Goal: Complete application form

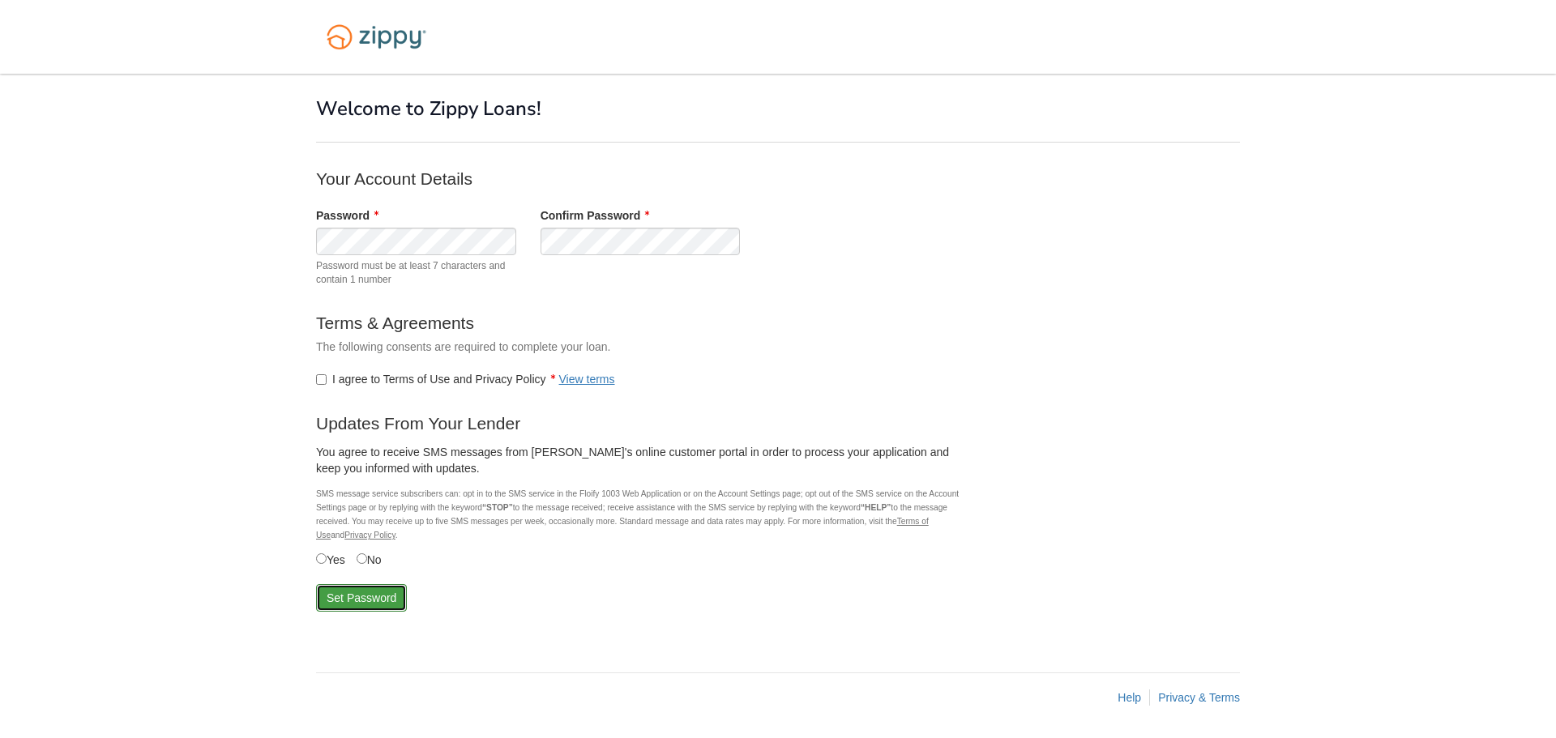
click at [335, 599] on button "Set Password" at bounding box center [361, 598] width 91 height 28
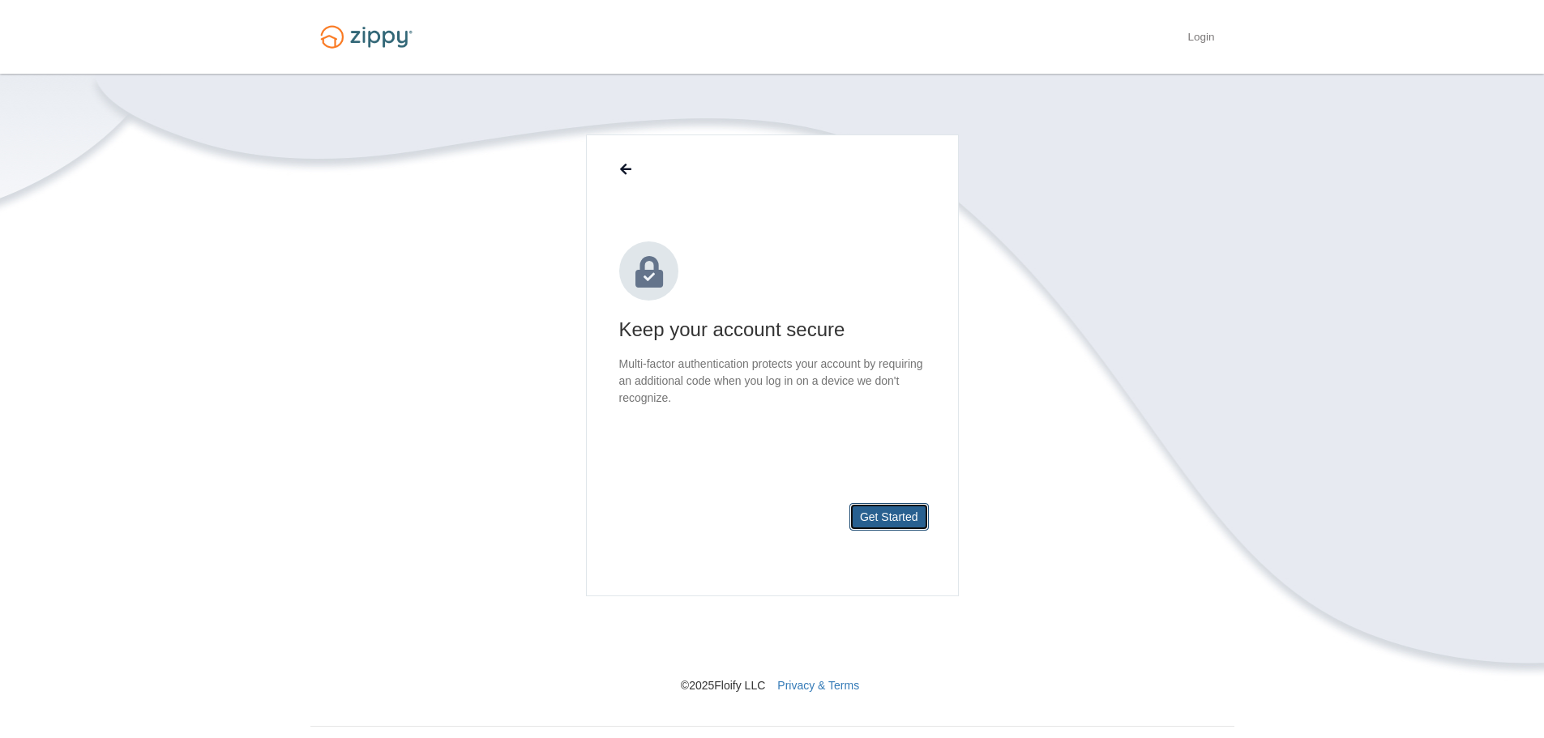
click at [897, 516] on button "Get Started" at bounding box center [888, 517] width 79 height 28
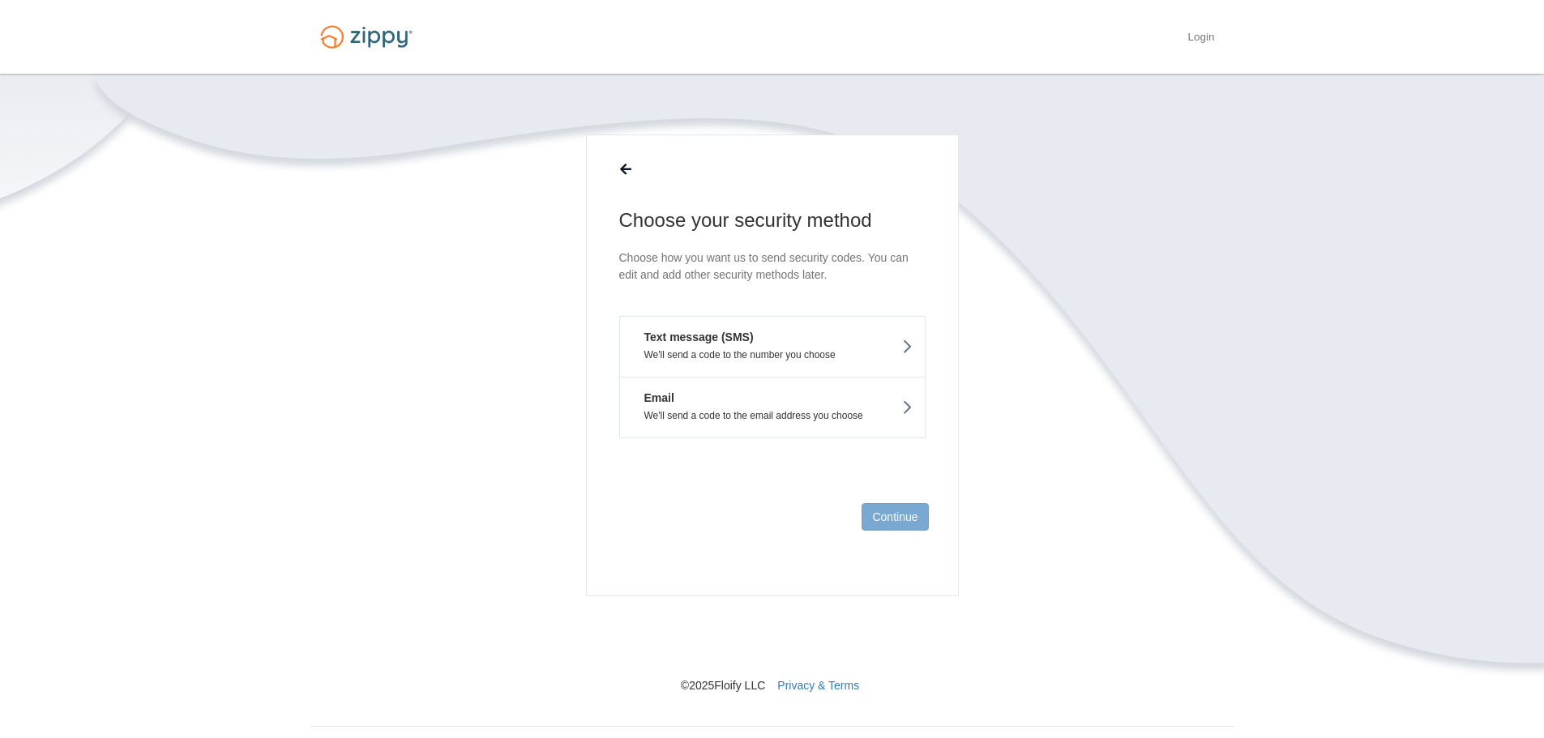
click at [792, 341] on button "Text message (SMS) We'll send a code to the number you choose" at bounding box center [772, 346] width 306 height 61
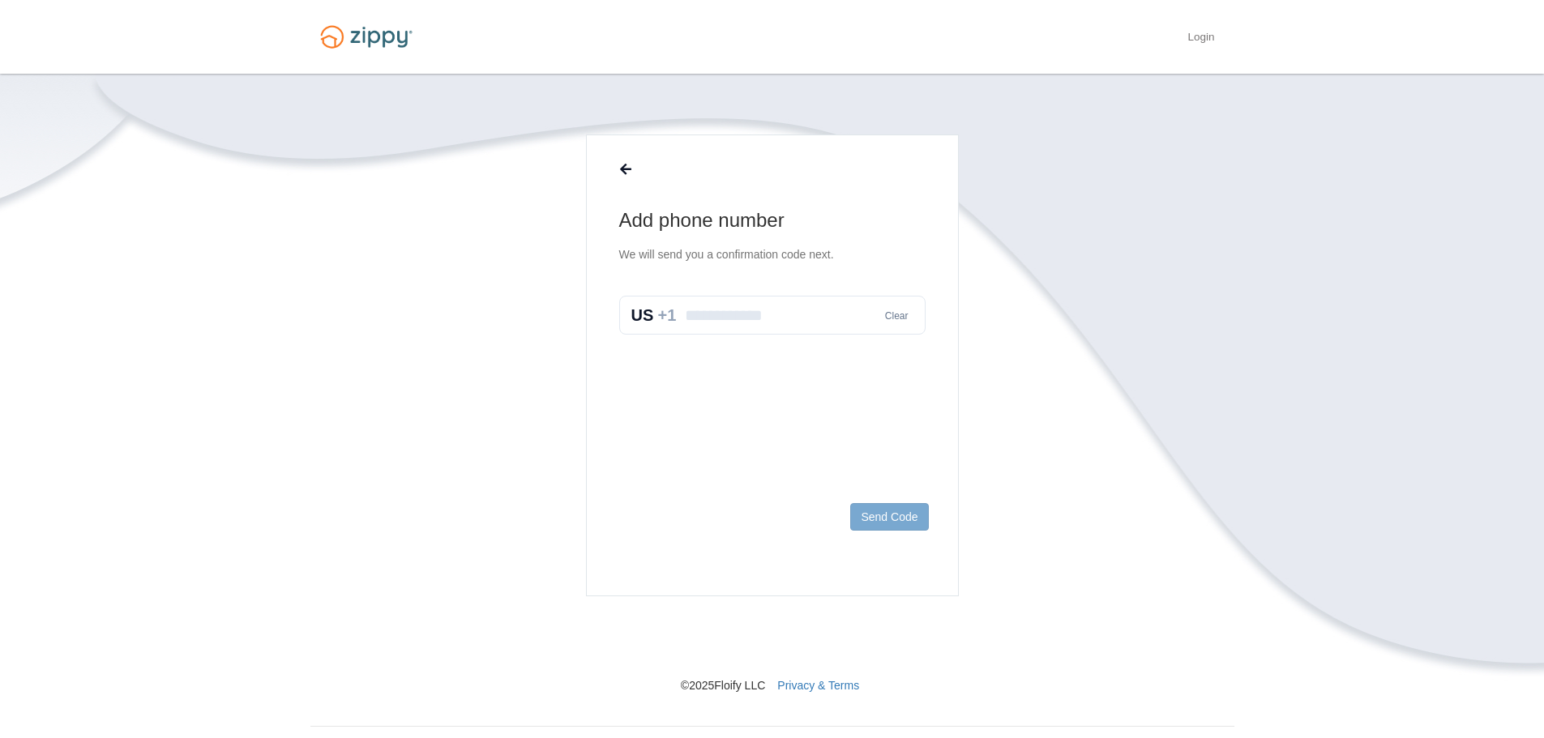
click at [790, 329] on input "text" at bounding box center [772, 315] width 306 height 39
type input "**********"
click at [880, 510] on button "Send Code" at bounding box center [889, 517] width 78 height 28
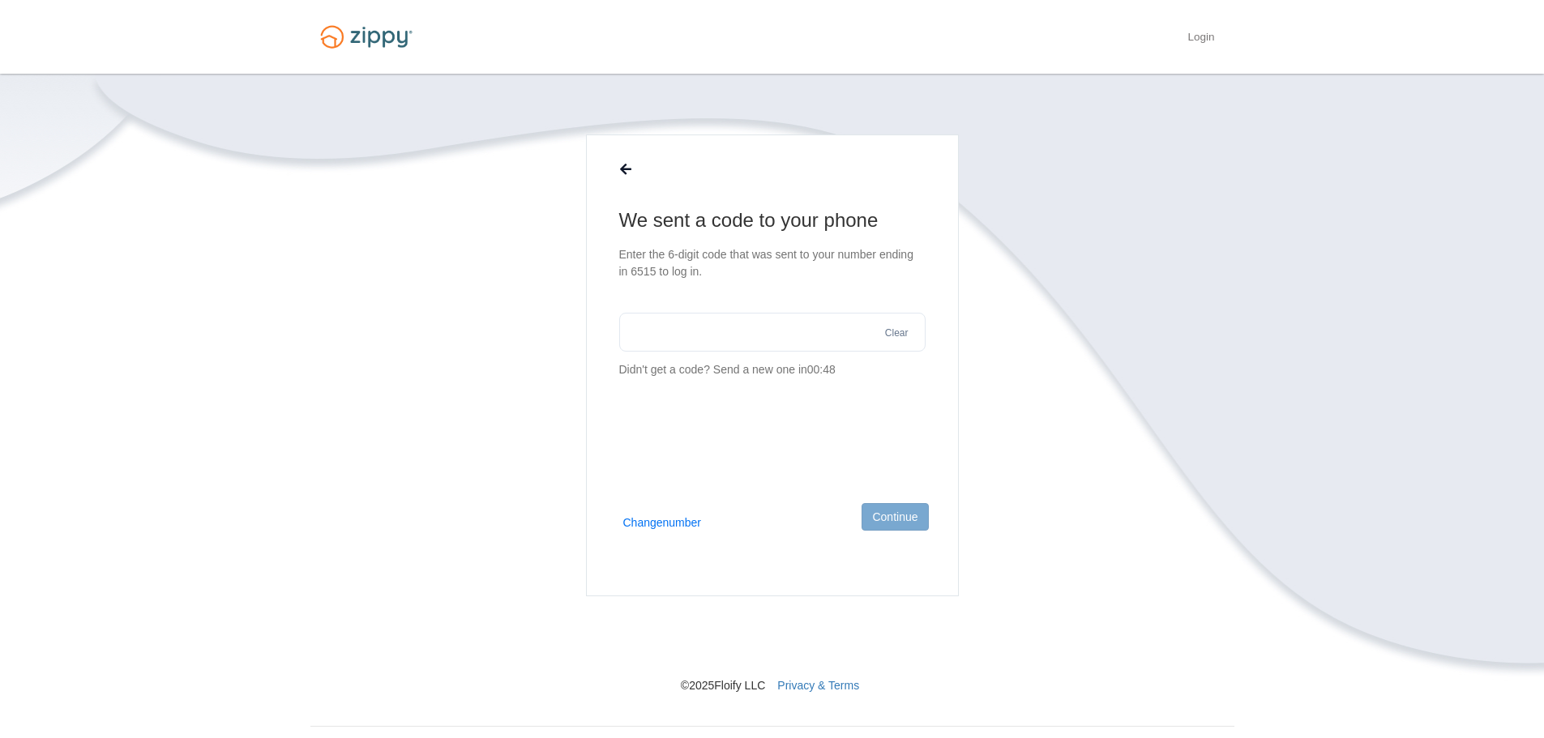
click at [715, 337] on input "text" at bounding box center [772, 332] width 306 height 39
type input "******"
click at [878, 515] on button "Continue" at bounding box center [894, 517] width 66 height 28
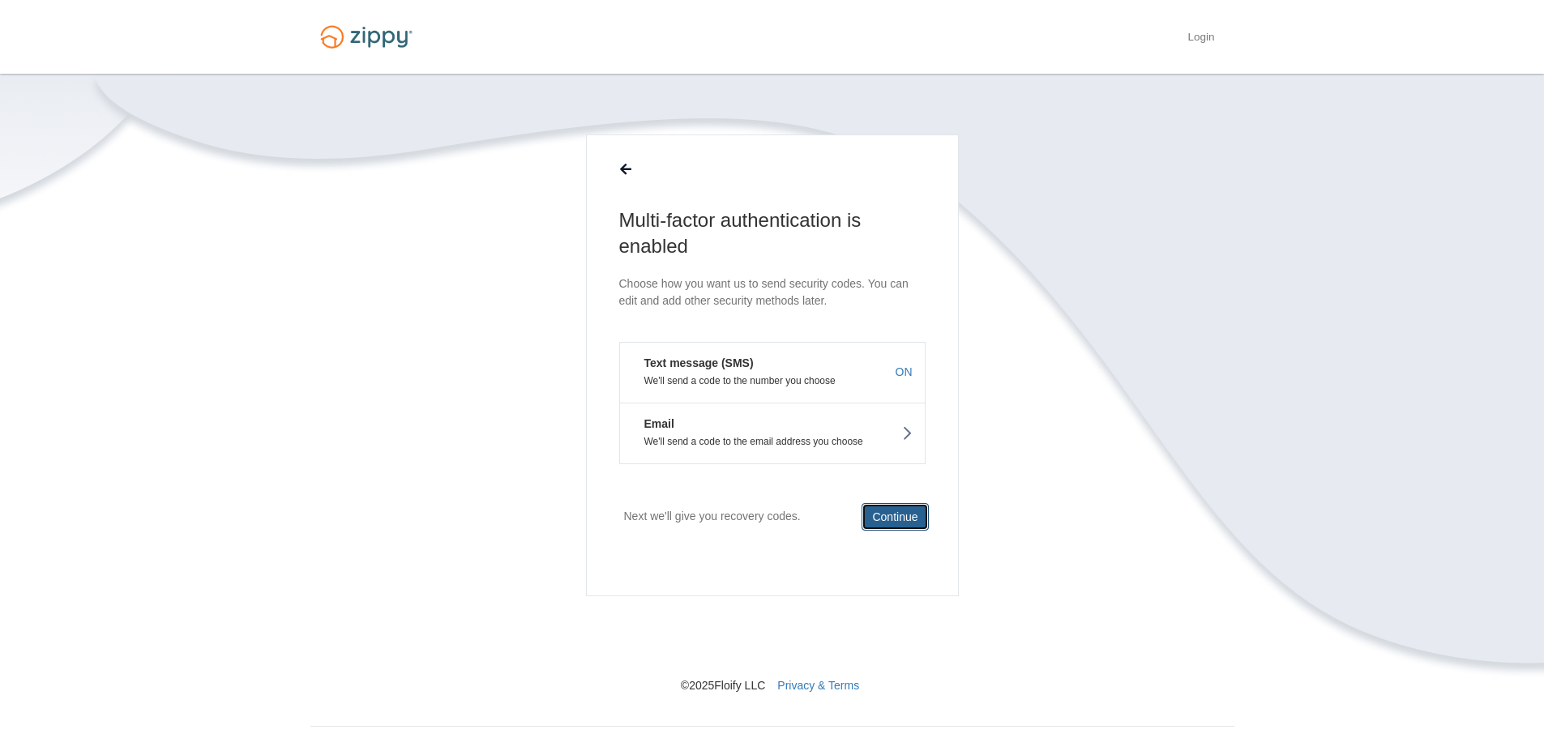
click at [903, 519] on button "Continue" at bounding box center [894, 517] width 66 height 28
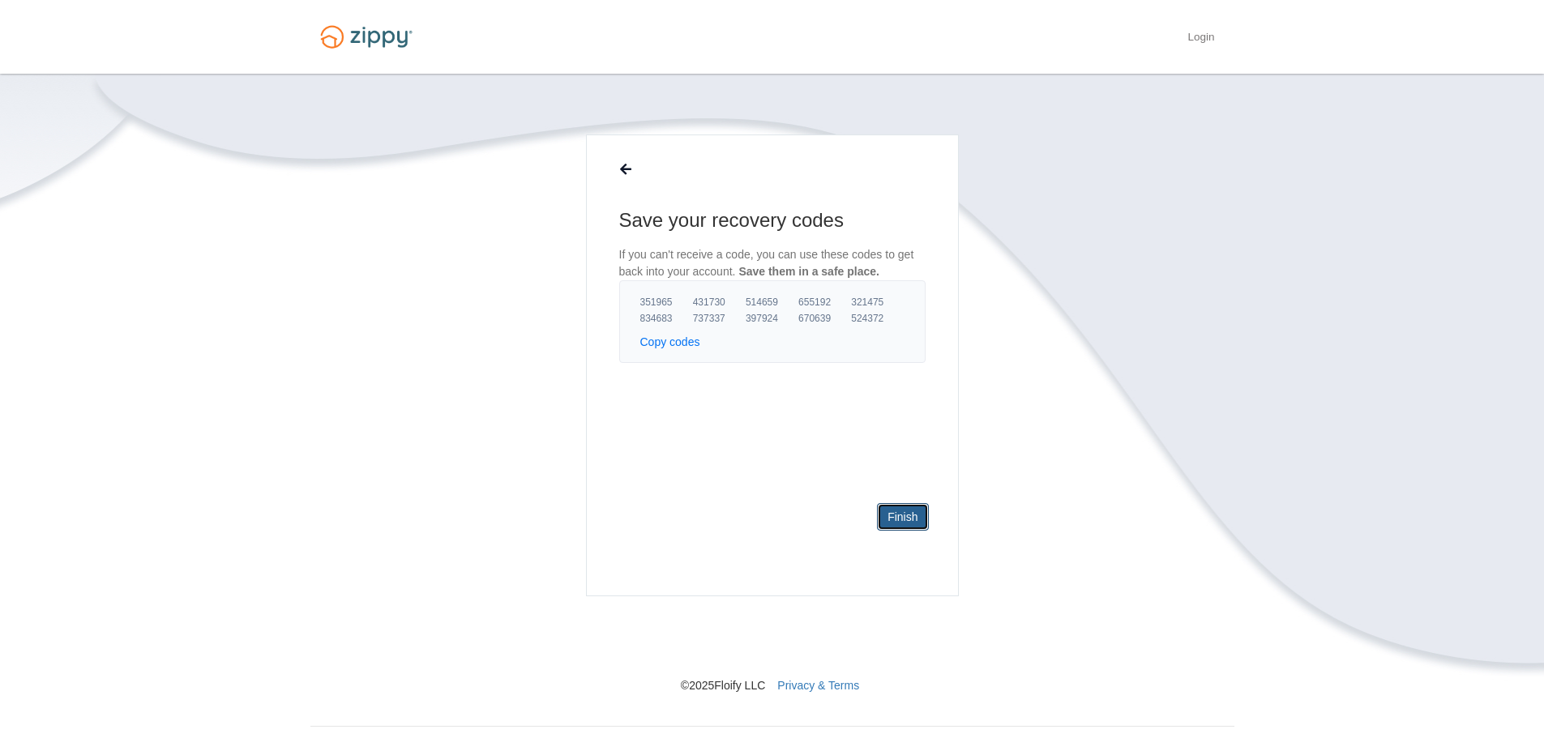
click at [908, 509] on link "Finish" at bounding box center [902, 517] width 51 height 28
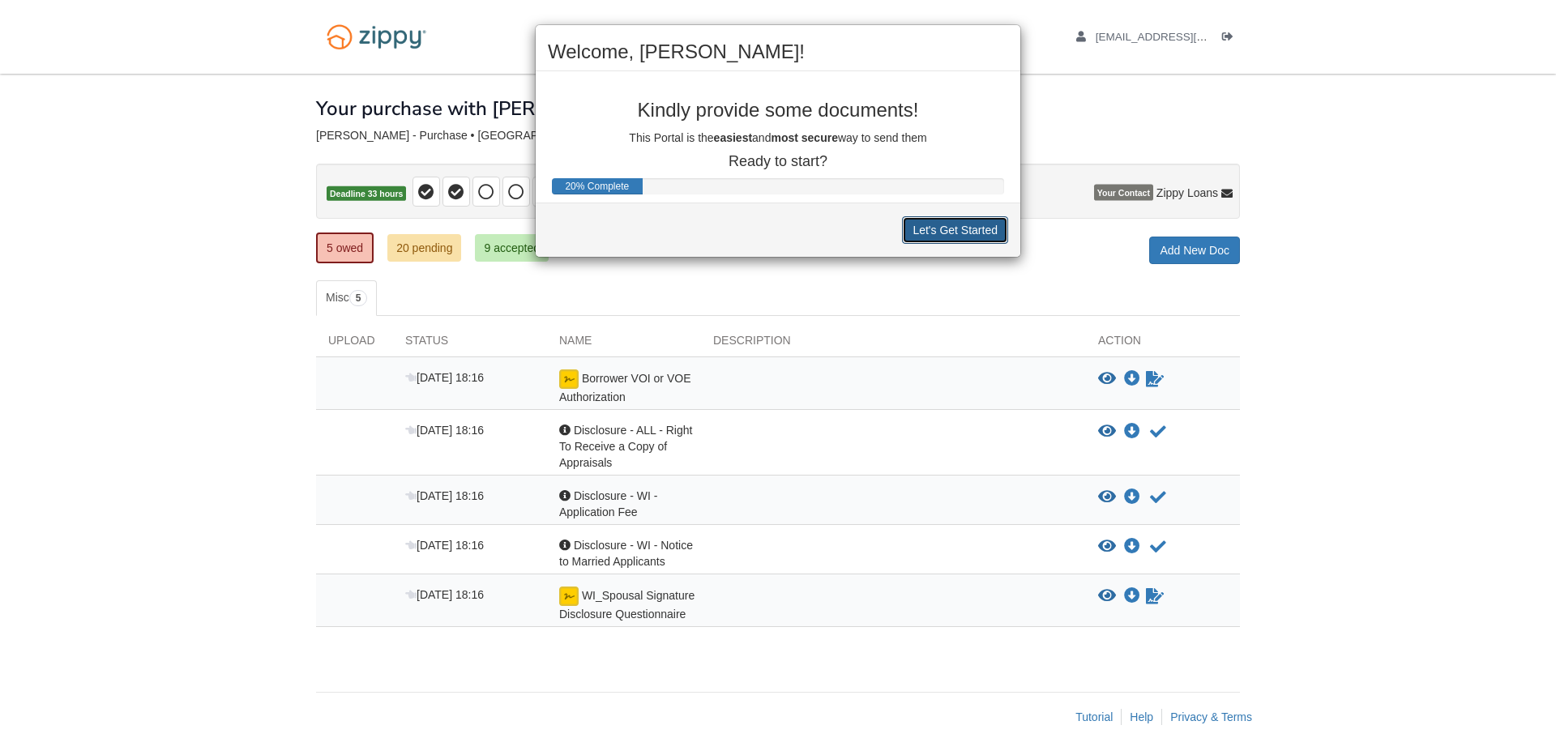
click at [946, 233] on button "Let's Get Started" at bounding box center [955, 230] width 106 height 28
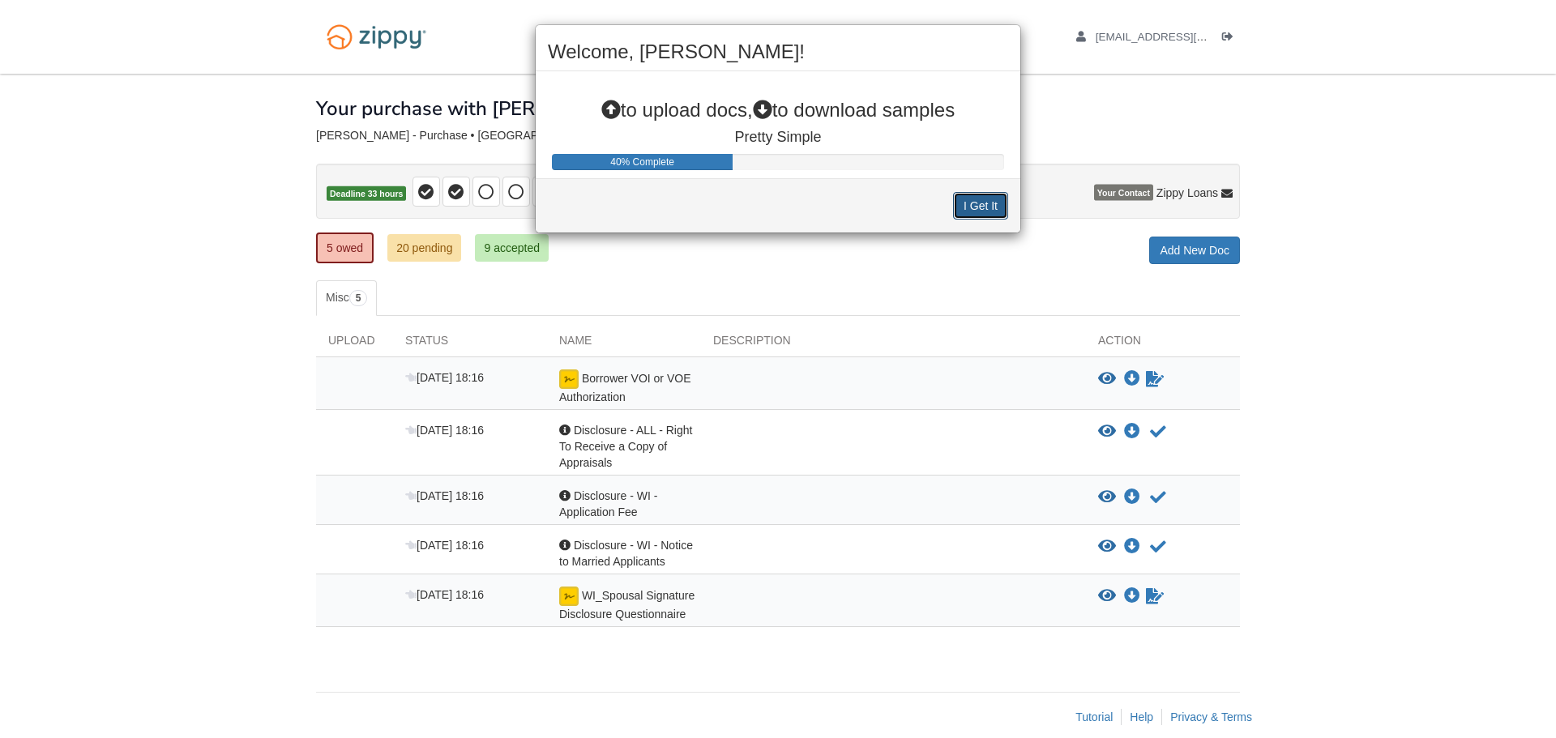
click at [978, 207] on button "I Get It" at bounding box center [980, 206] width 55 height 28
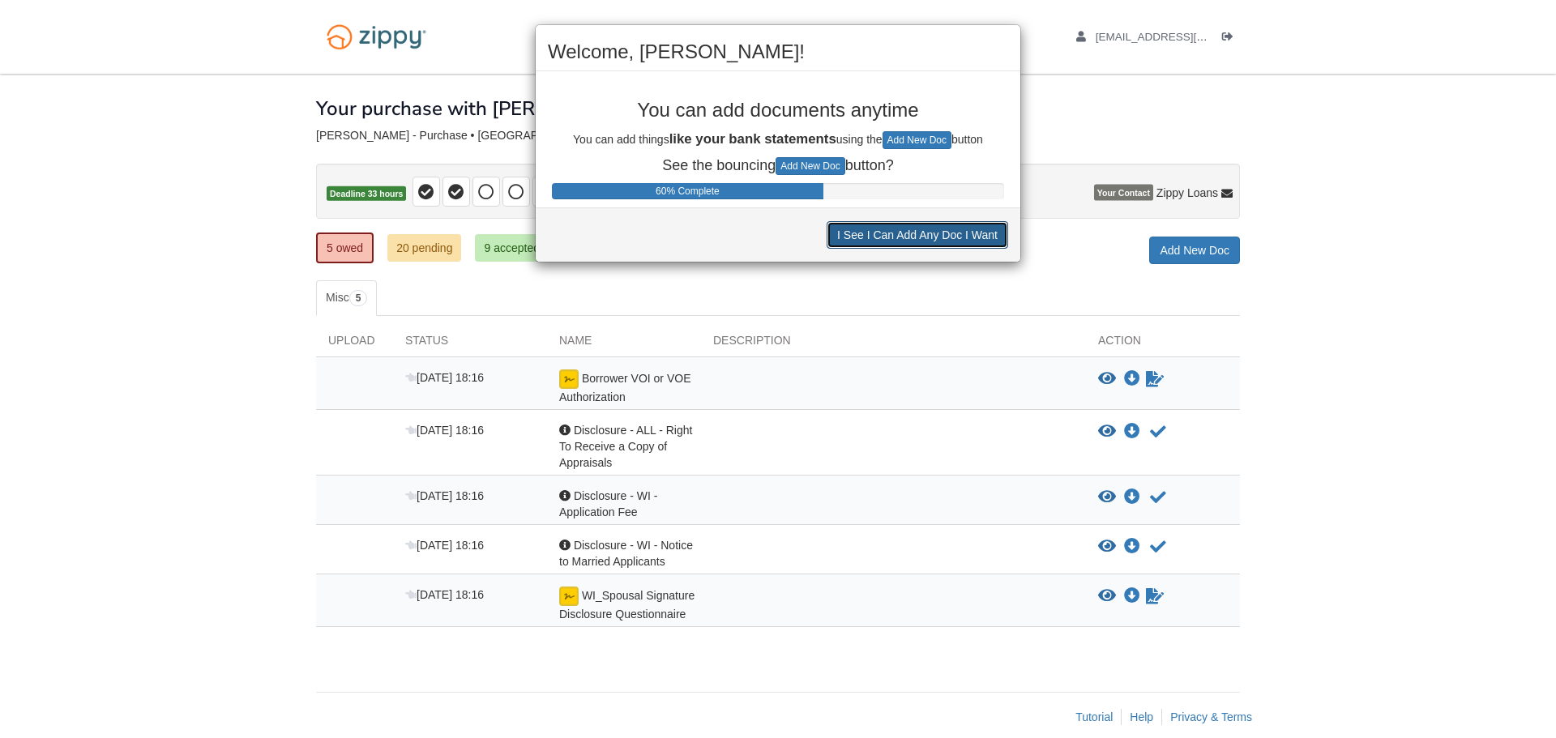
click at [899, 237] on button "I See I Can Add Any Doc I Want" at bounding box center [918, 235] width 182 height 28
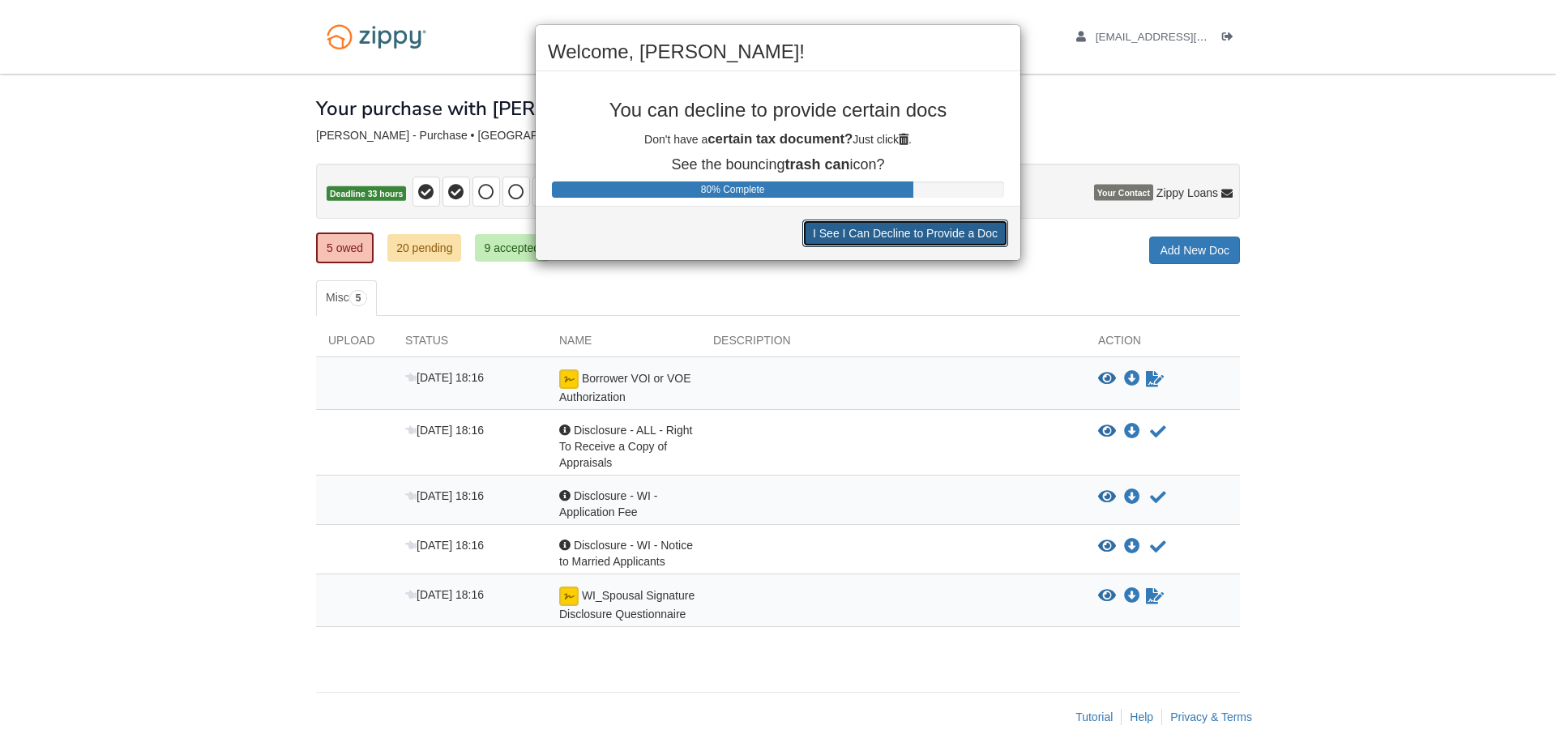
drag, startPoint x: 899, startPoint y: 237, endPoint x: 867, endPoint y: 229, distance: 32.6
click at [867, 229] on button "I See I Can Decline to Provide a Doc" at bounding box center [905, 234] width 206 height 28
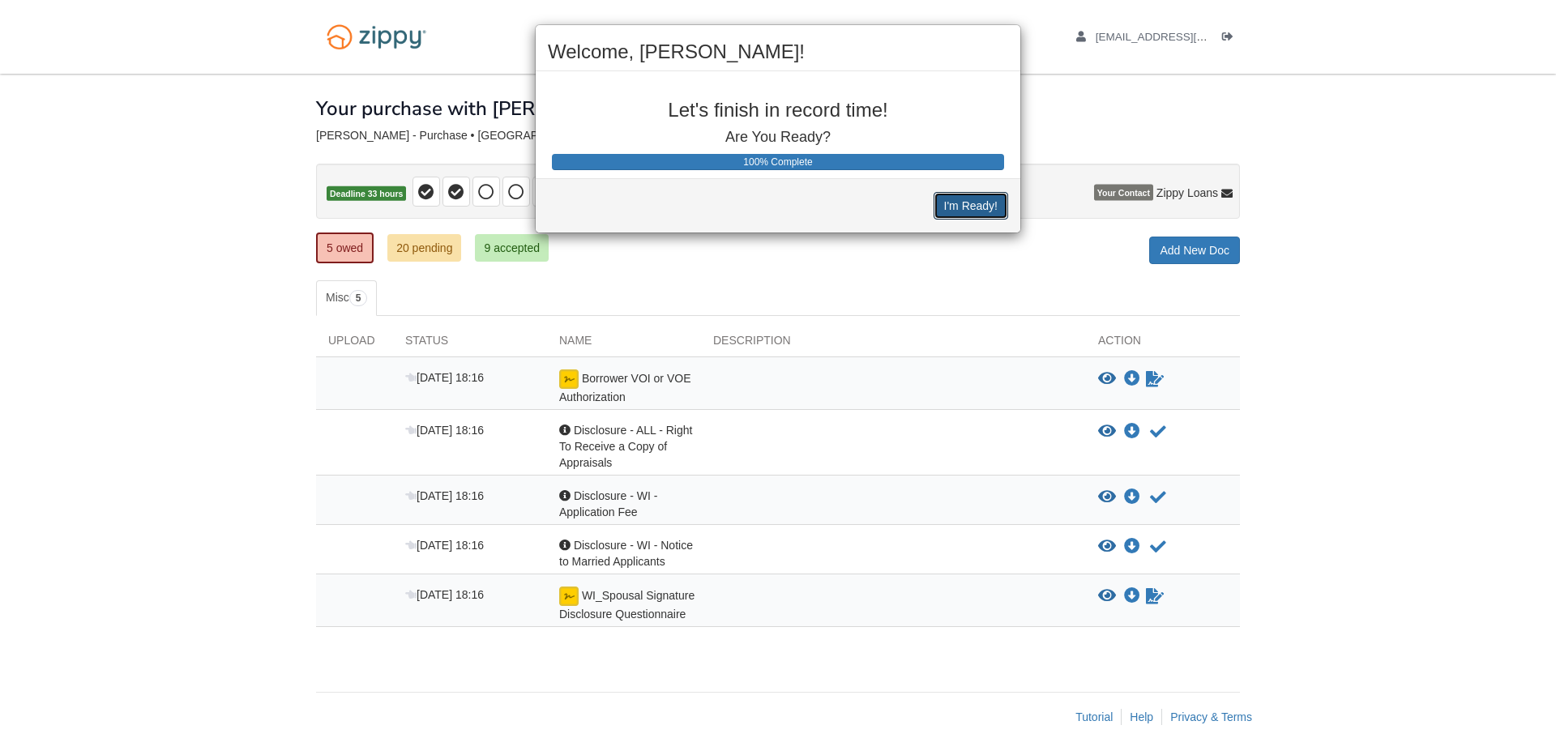
drag, startPoint x: 980, startPoint y: 203, endPoint x: 1010, endPoint y: 211, distance: 31.1
click at [981, 203] on button "I'm Ready!" at bounding box center [970, 206] width 75 height 28
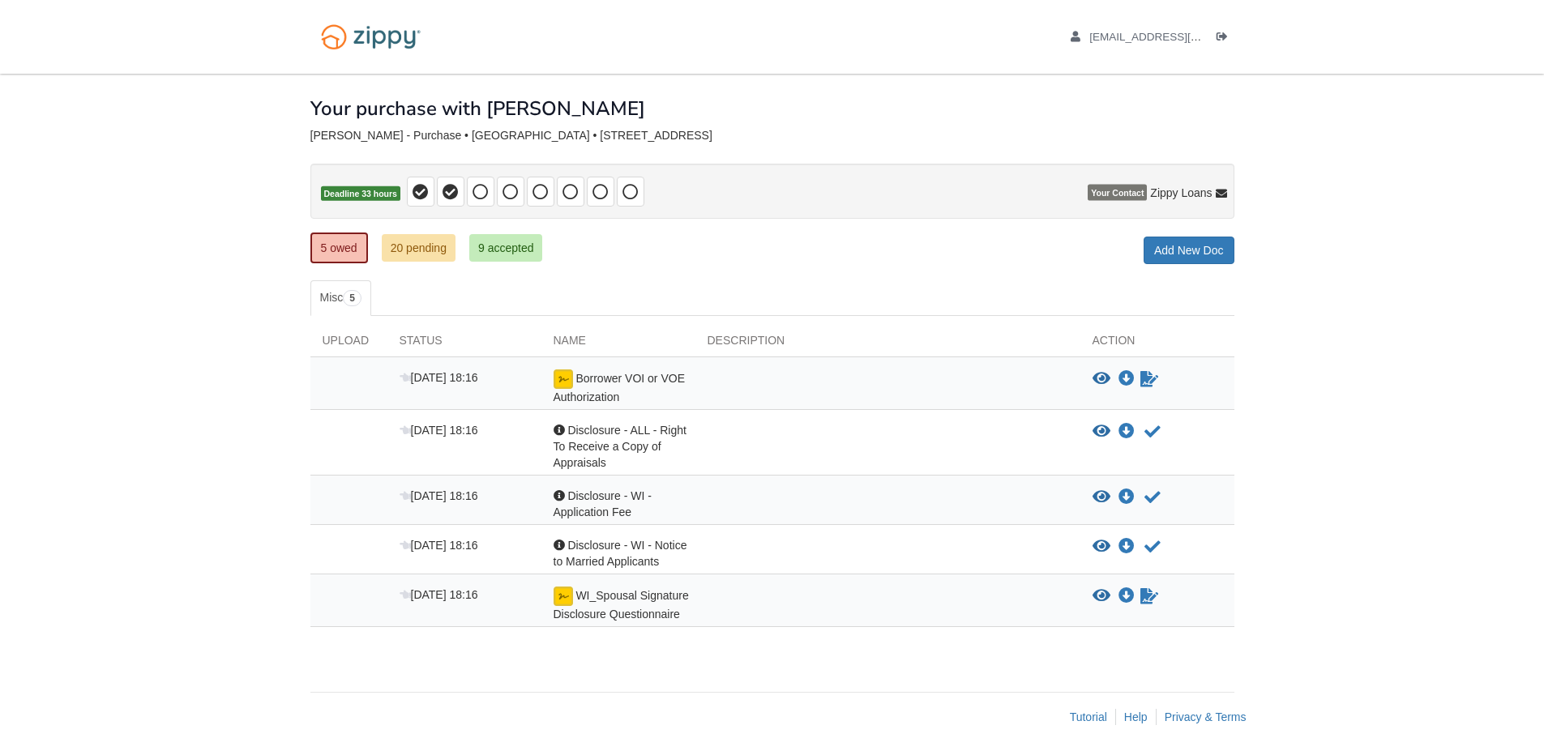
click at [1433, 368] on body "[EMAIL_ADDRESS][DOMAIN_NAME] Logout" at bounding box center [772, 379] width 1544 height 758
click at [1147, 382] on icon "Sign Form" at bounding box center [1149, 379] width 18 height 16
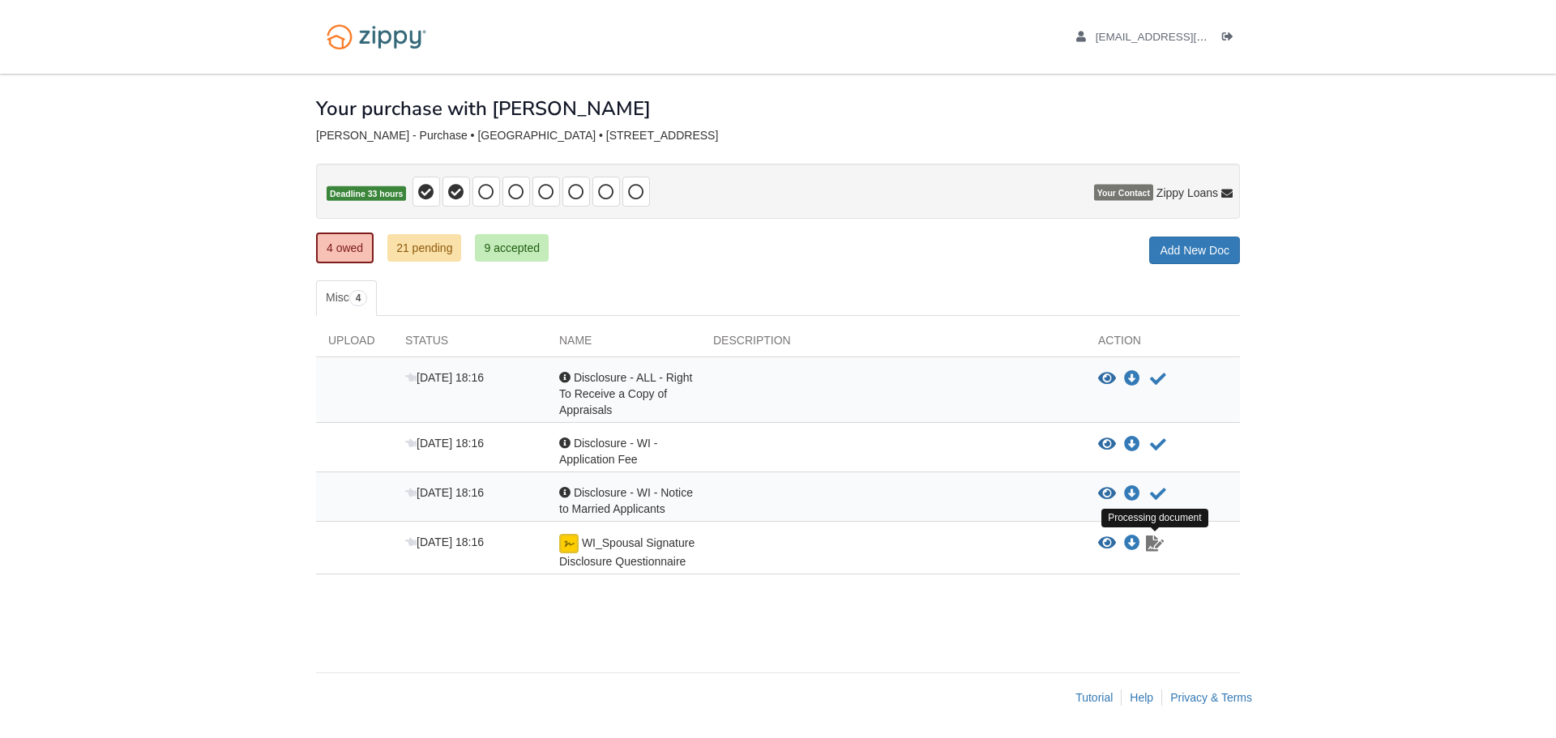
click at [1153, 547] on icon "Waiting for your co-borrower to e-sign" at bounding box center [1155, 544] width 18 height 16
click at [1108, 544] on icon "View WI_Spousal Signature Disclosure Questionnaire" at bounding box center [1107, 544] width 18 height 16
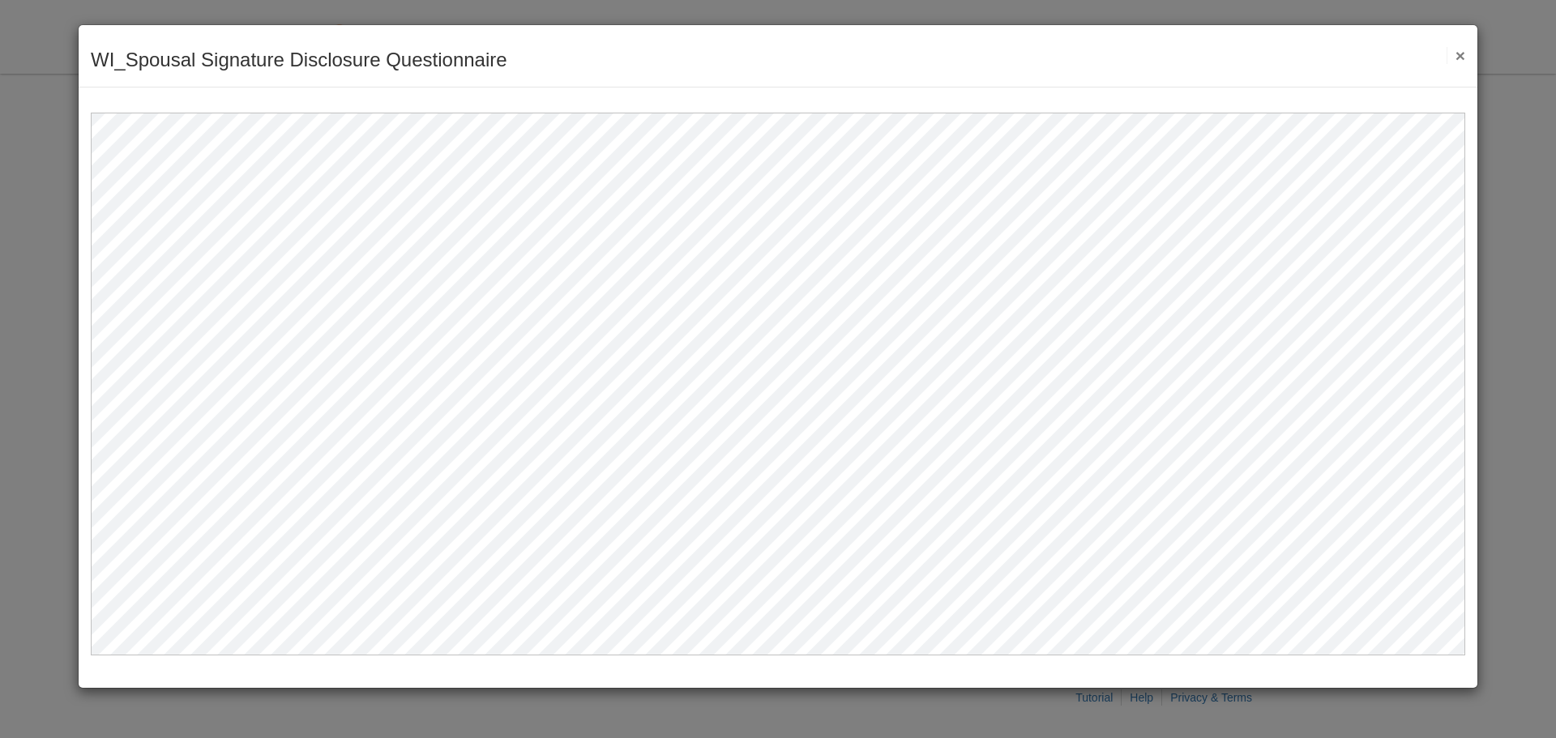
click at [1458, 58] on button "×" at bounding box center [1455, 55] width 19 height 17
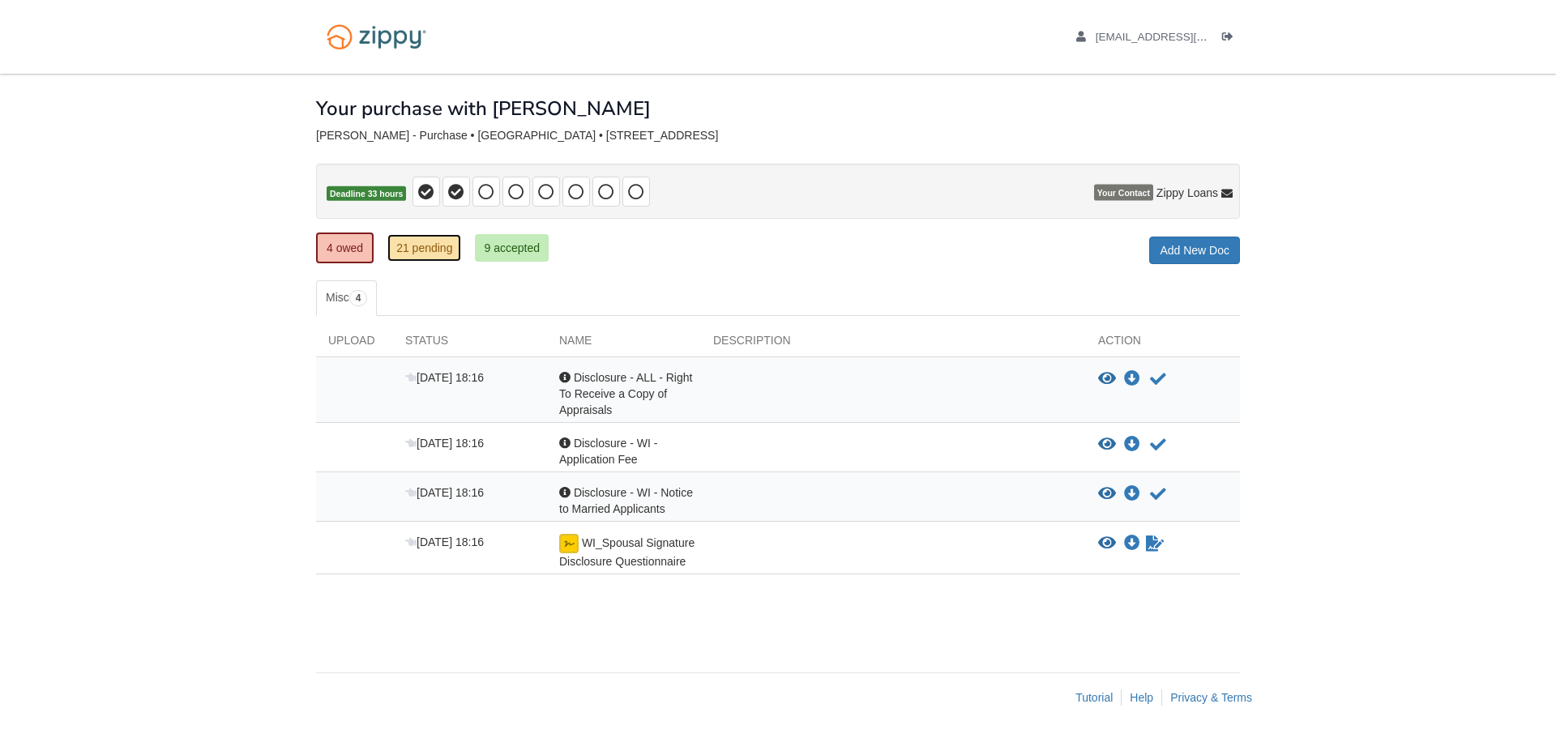
click at [412, 250] on link "21 pending" at bounding box center [424, 248] width 74 height 28
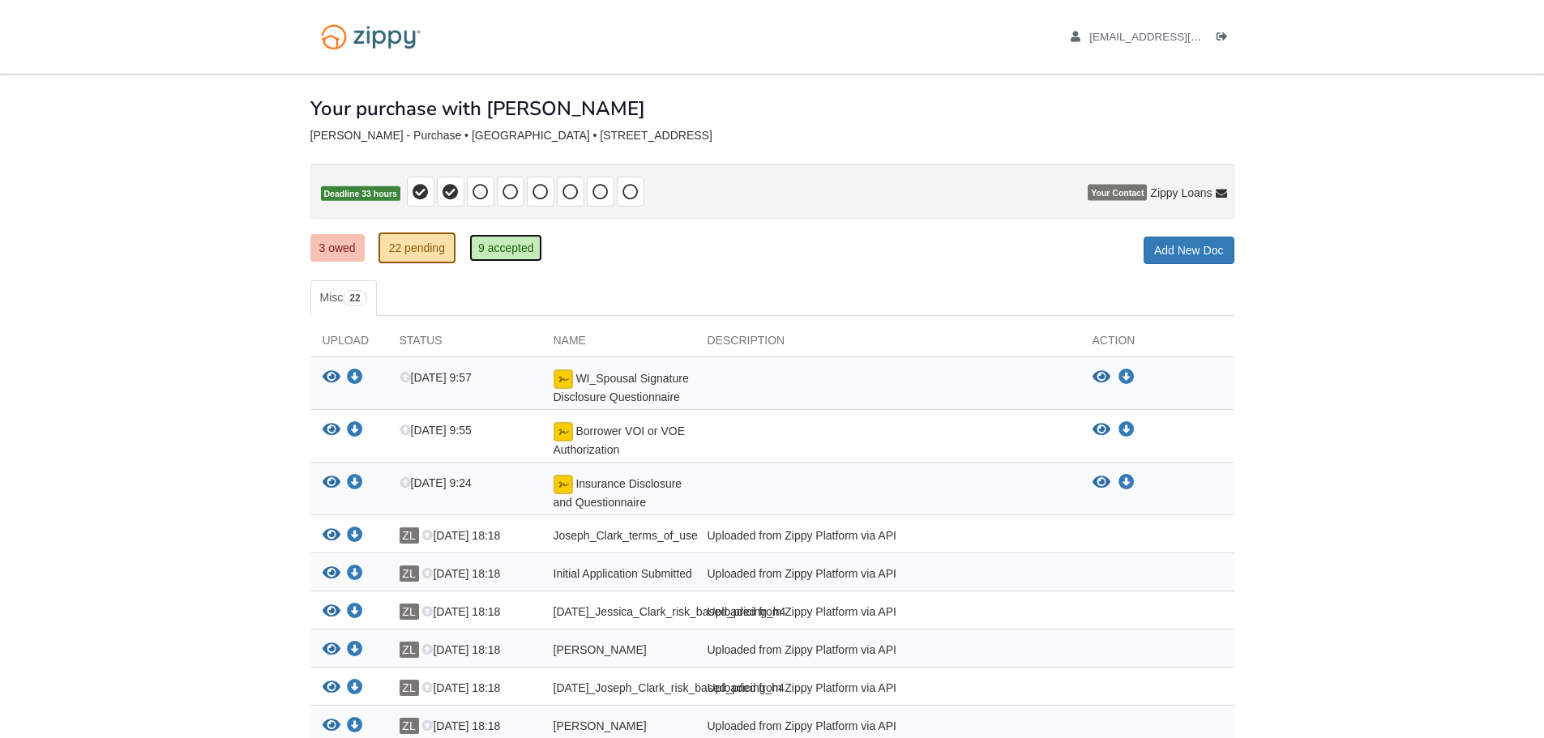
click at [489, 249] on link "9 accepted" at bounding box center [506, 248] width 74 height 28
